Goal: Task Accomplishment & Management: Use online tool/utility

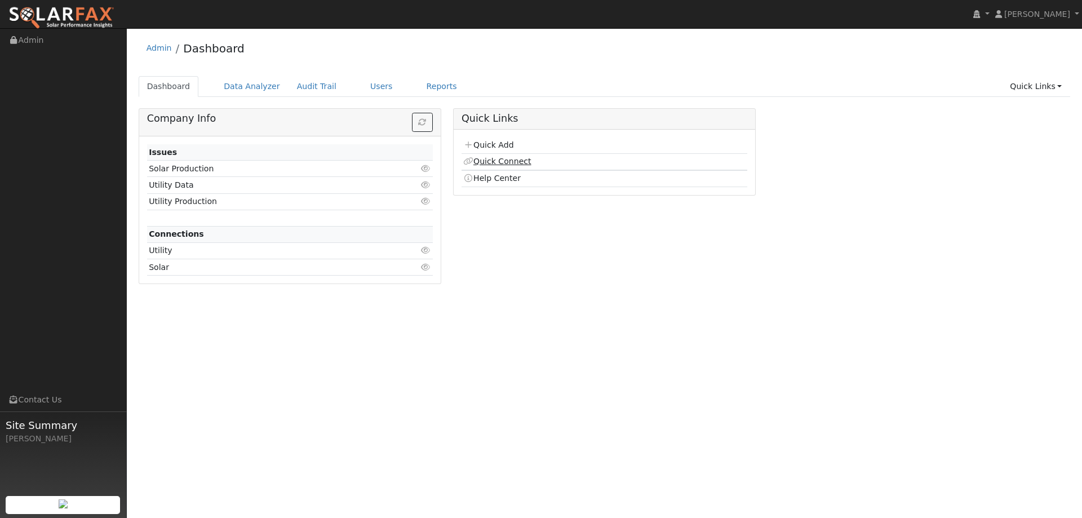
click at [497, 165] on link "Quick Connect" at bounding box center [497, 161] width 68 height 9
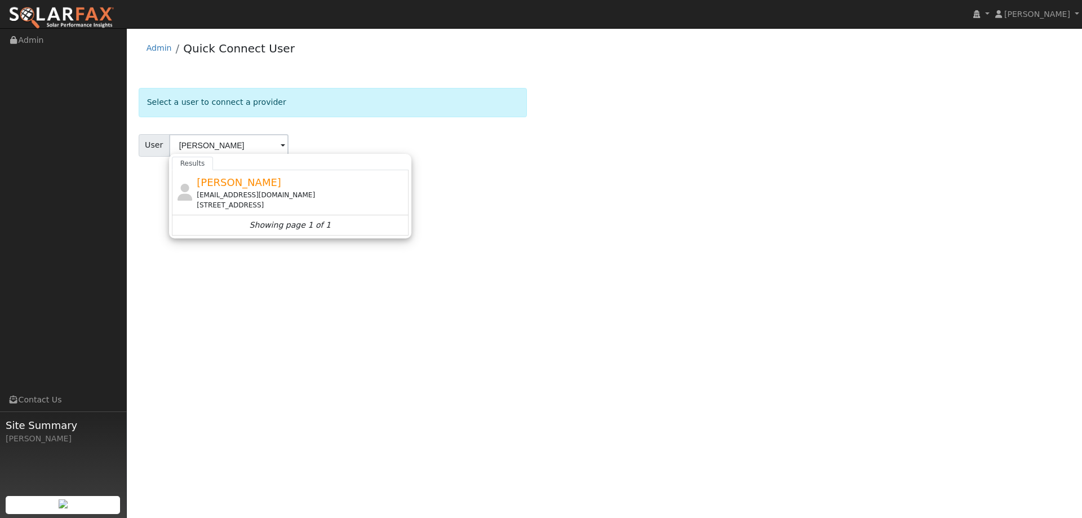
click at [361, 183] on div "[PERSON_NAME] [EMAIL_ADDRESS][DOMAIN_NAME] [STREET_ADDRESS]" at bounding box center [301, 193] width 209 height 36
type input "[PERSON_NAME]"
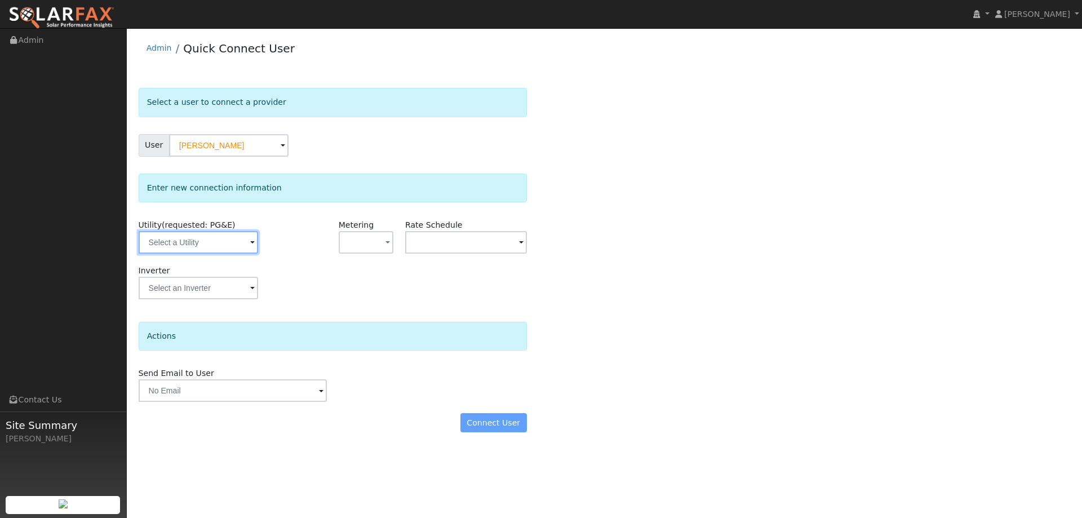
click at [194, 236] on input "text" at bounding box center [199, 242] width 120 height 23
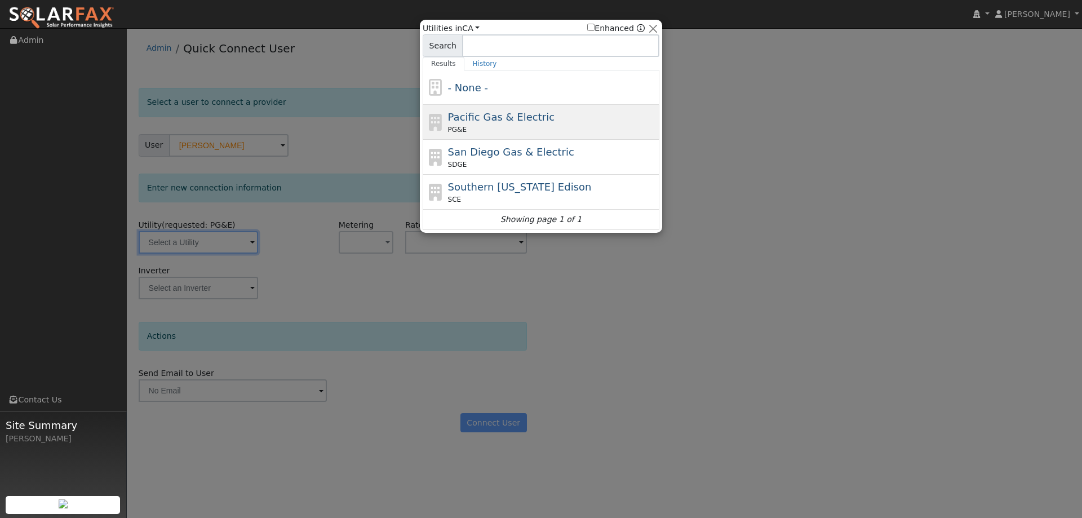
click at [511, 125] on div "PG&E" at bounding box center [552, 130] width 209 height 10
type input "PG&E"
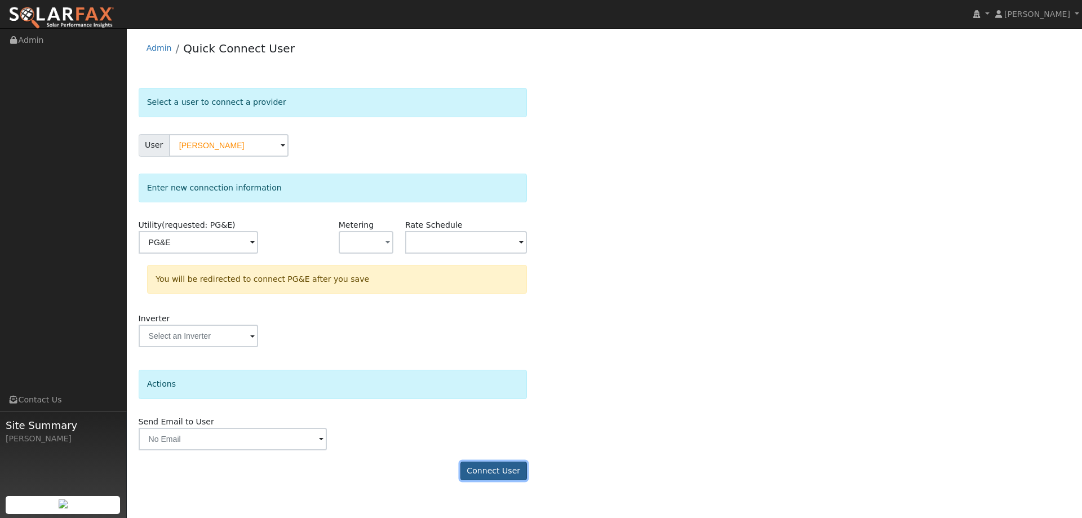
click at [503, 470] on button "Connect User" at bounding box center [494, 471] width 67 height 19
